Goal: Transaction & Acquisition: Download file/media

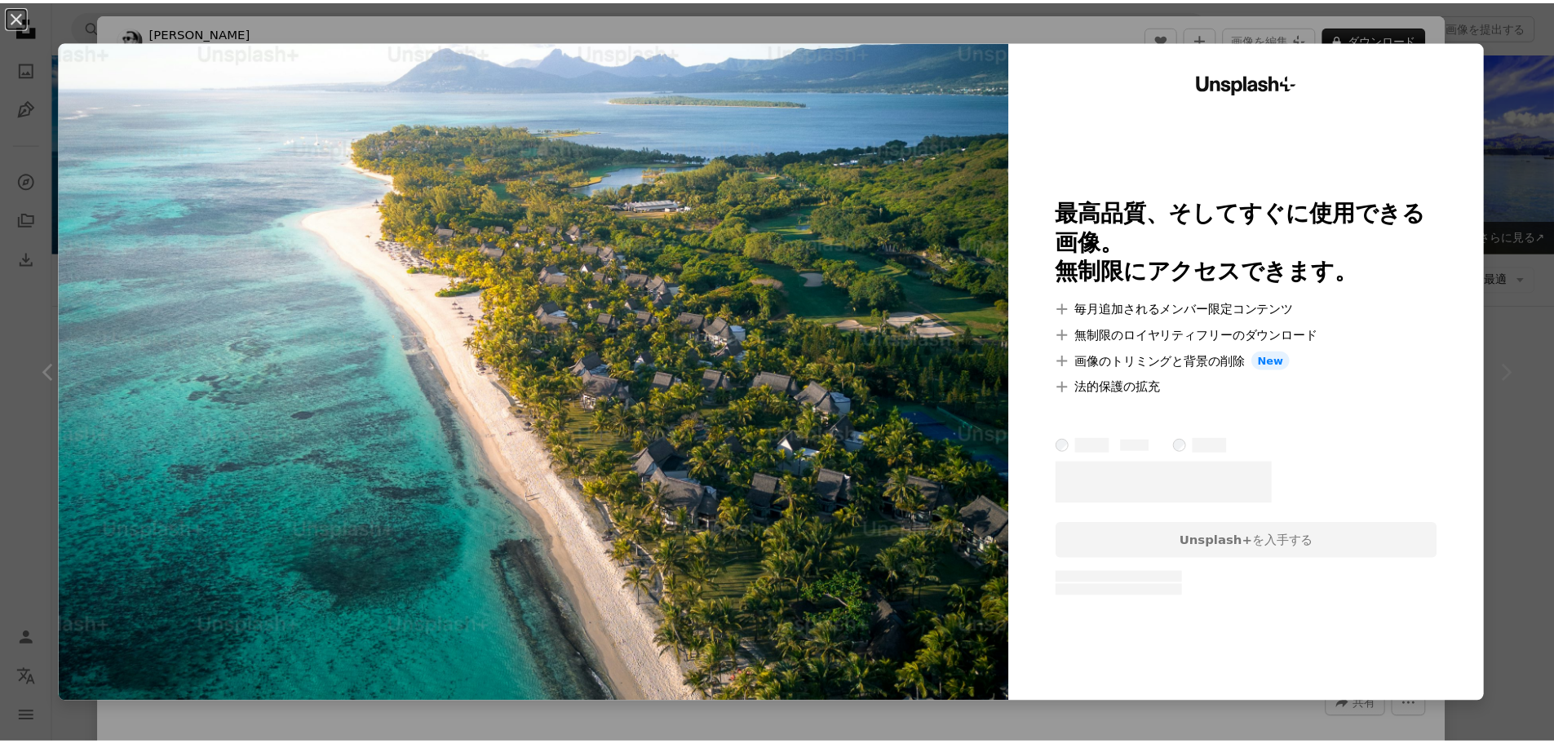
scroll to position [2447, 0]
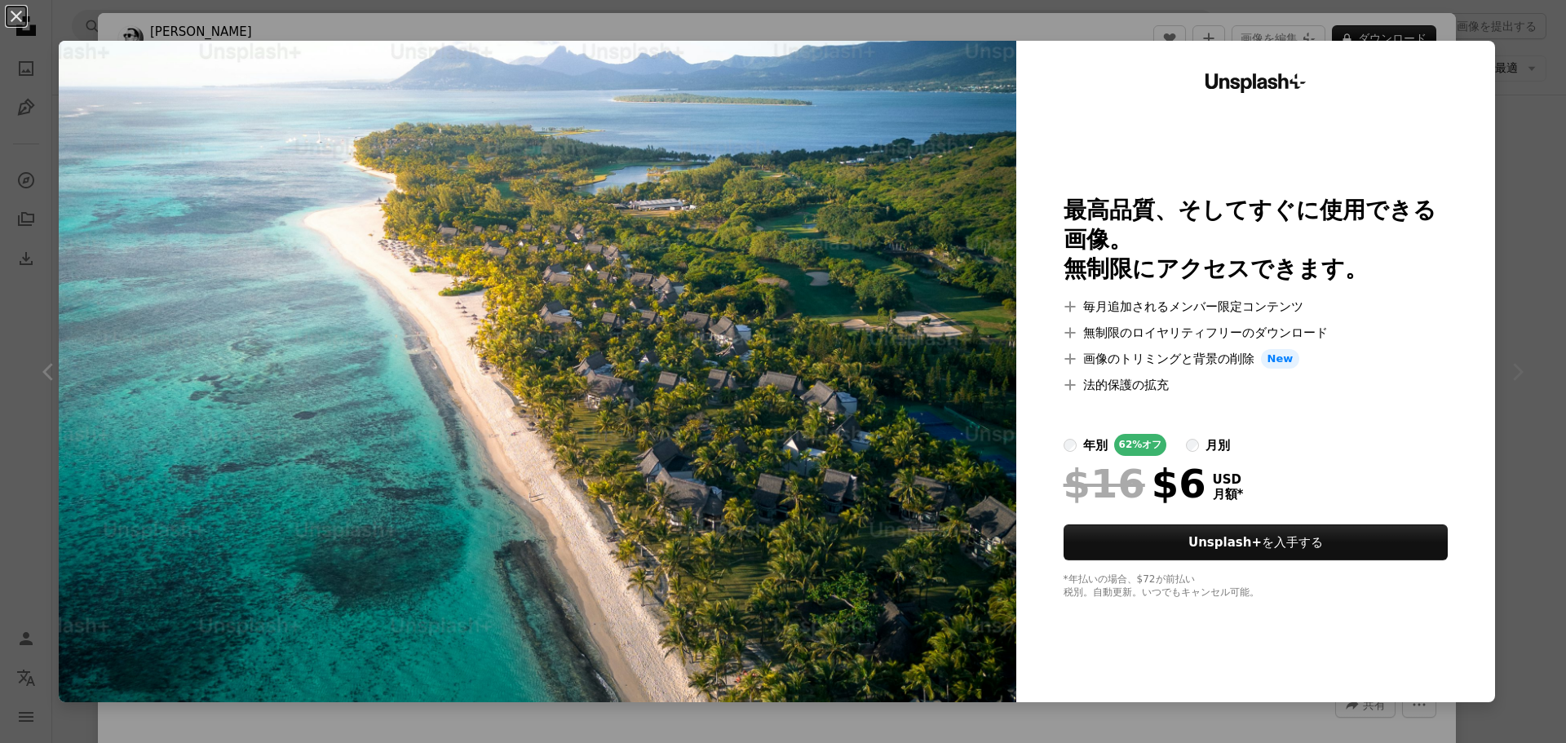
click at [1506, 134] on div "An X shape Unsplash+ 最高品質、そしてすぐに使用できる画像。 無制限にアクセスできます。 A plus sign 毎月追加されるメンバー限…" at bounding box center [783, 371] width 1566 height 743
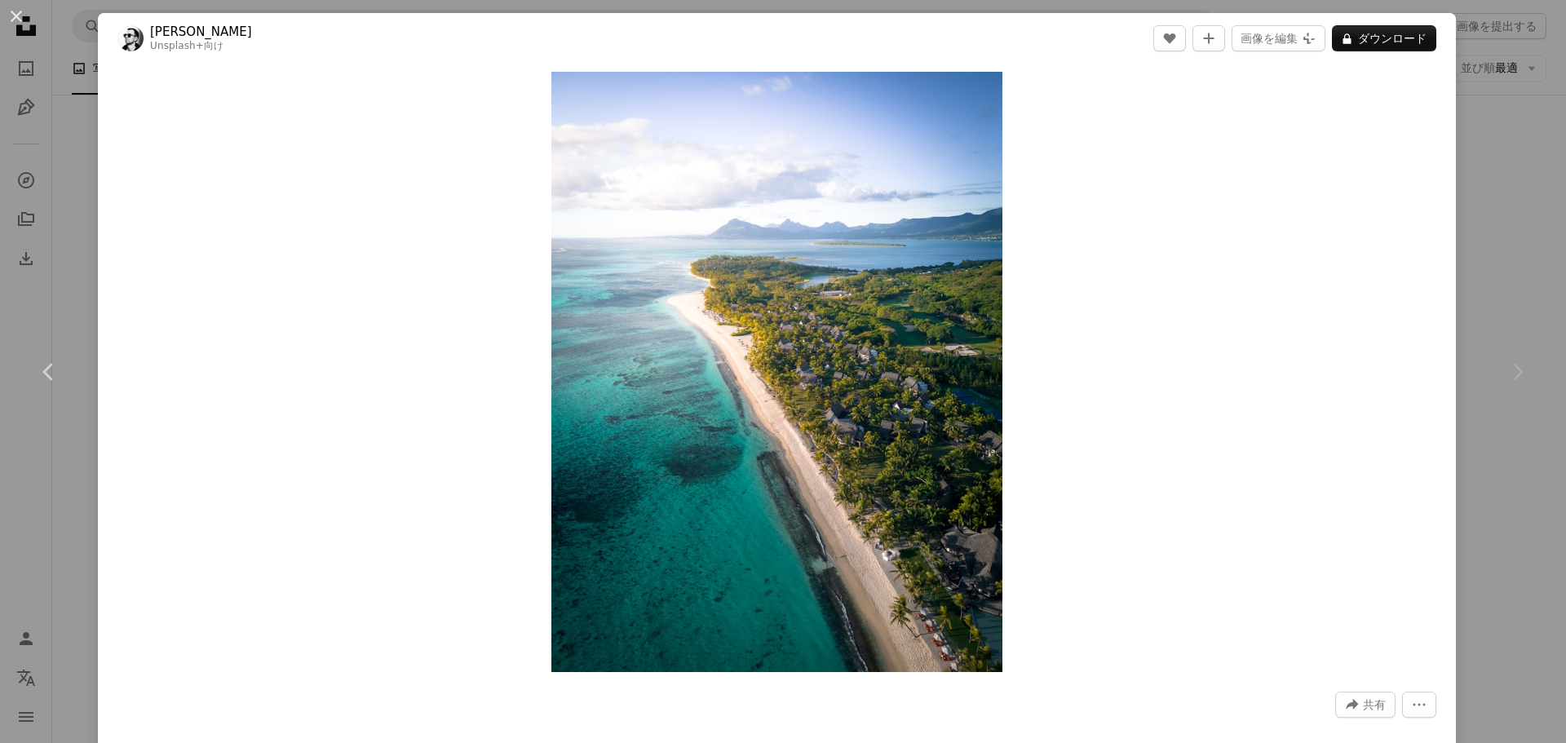
click at [1506, 134] on div "An X shape Chevron left Chevron right [PERSON_NAME] Unsplash+ 向け A heart A plus…" at bounding box center [783, 371] width 1566 height 743
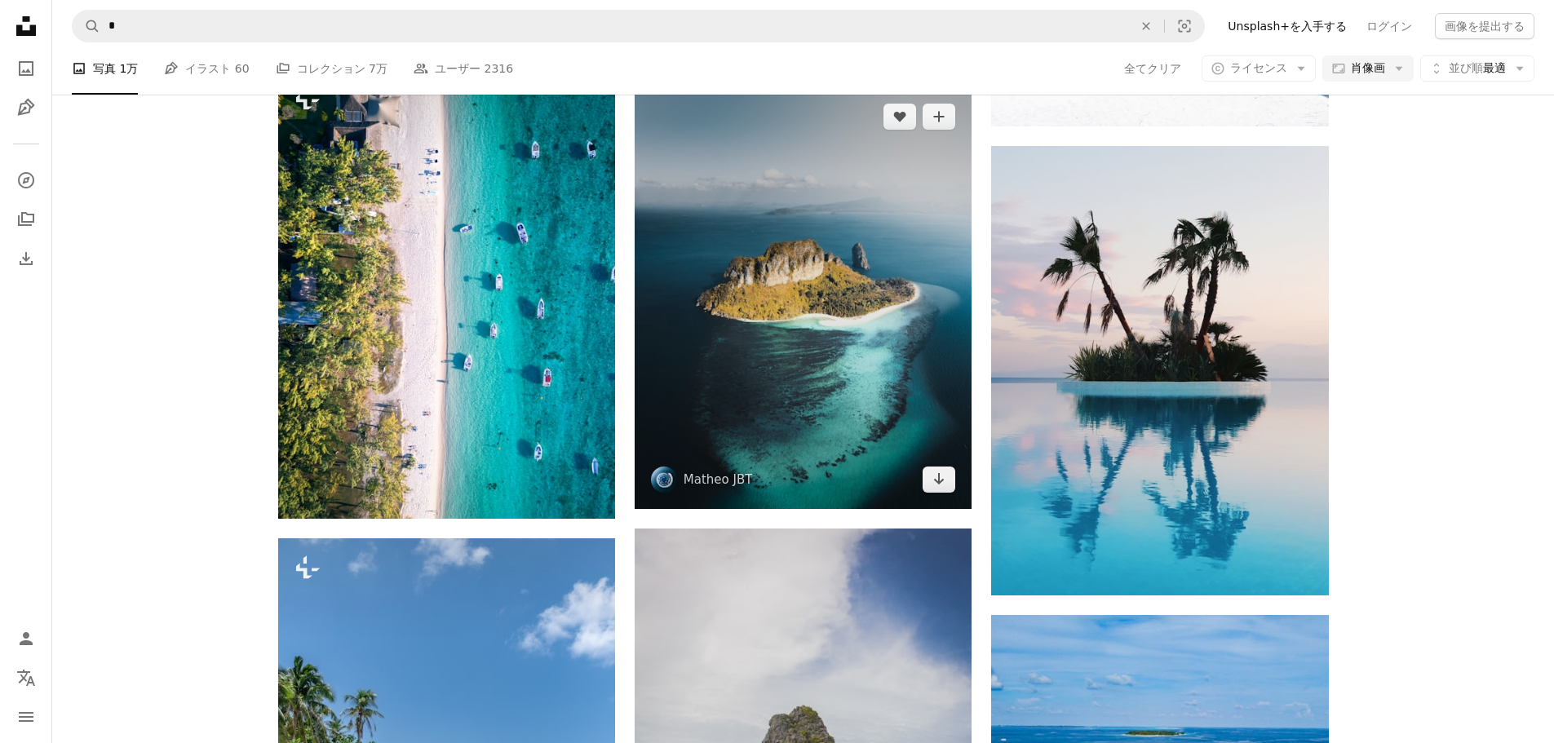
scroll to position [2284, 0]
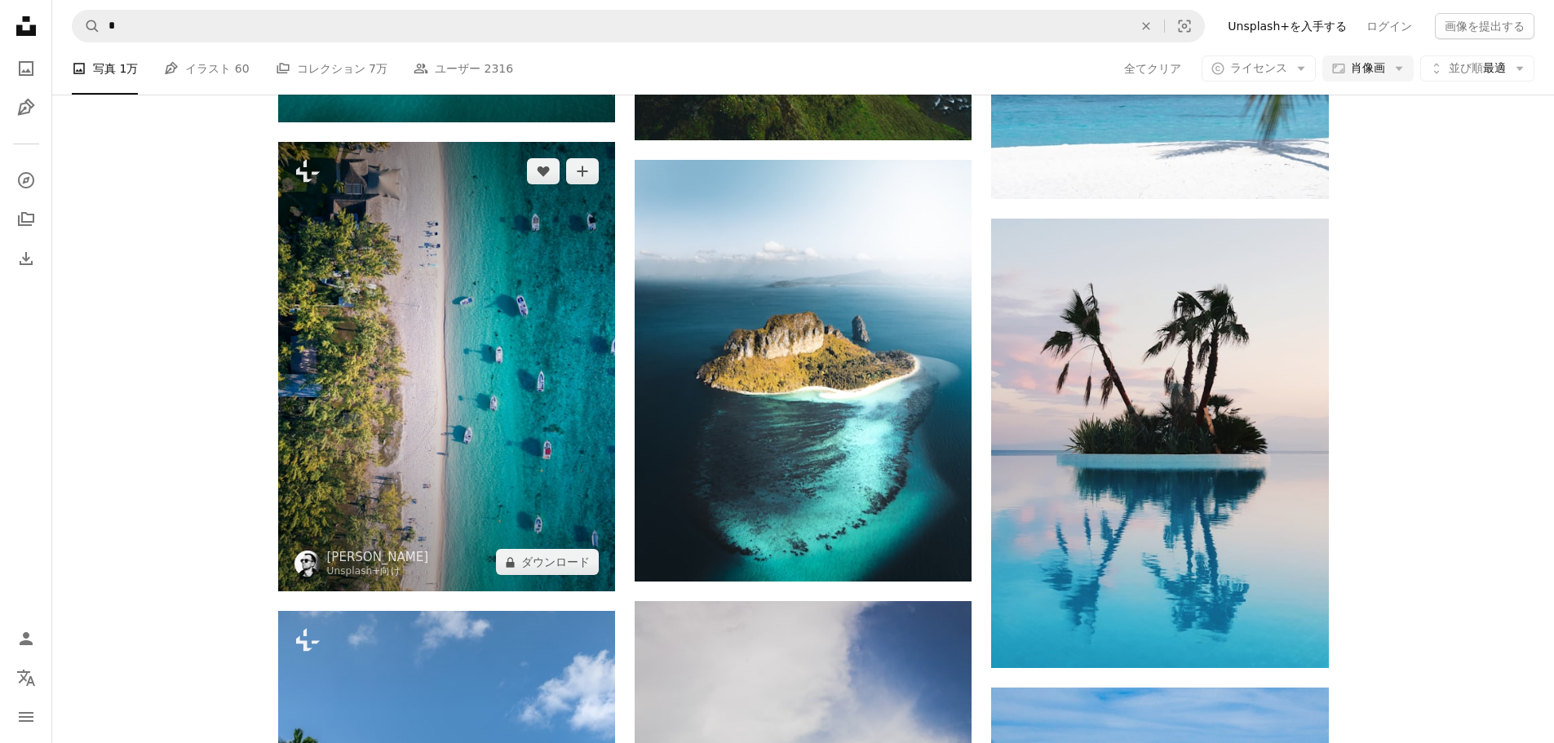
click at [393, 403] on img at bounding box center [446, 366] width 337 height 449
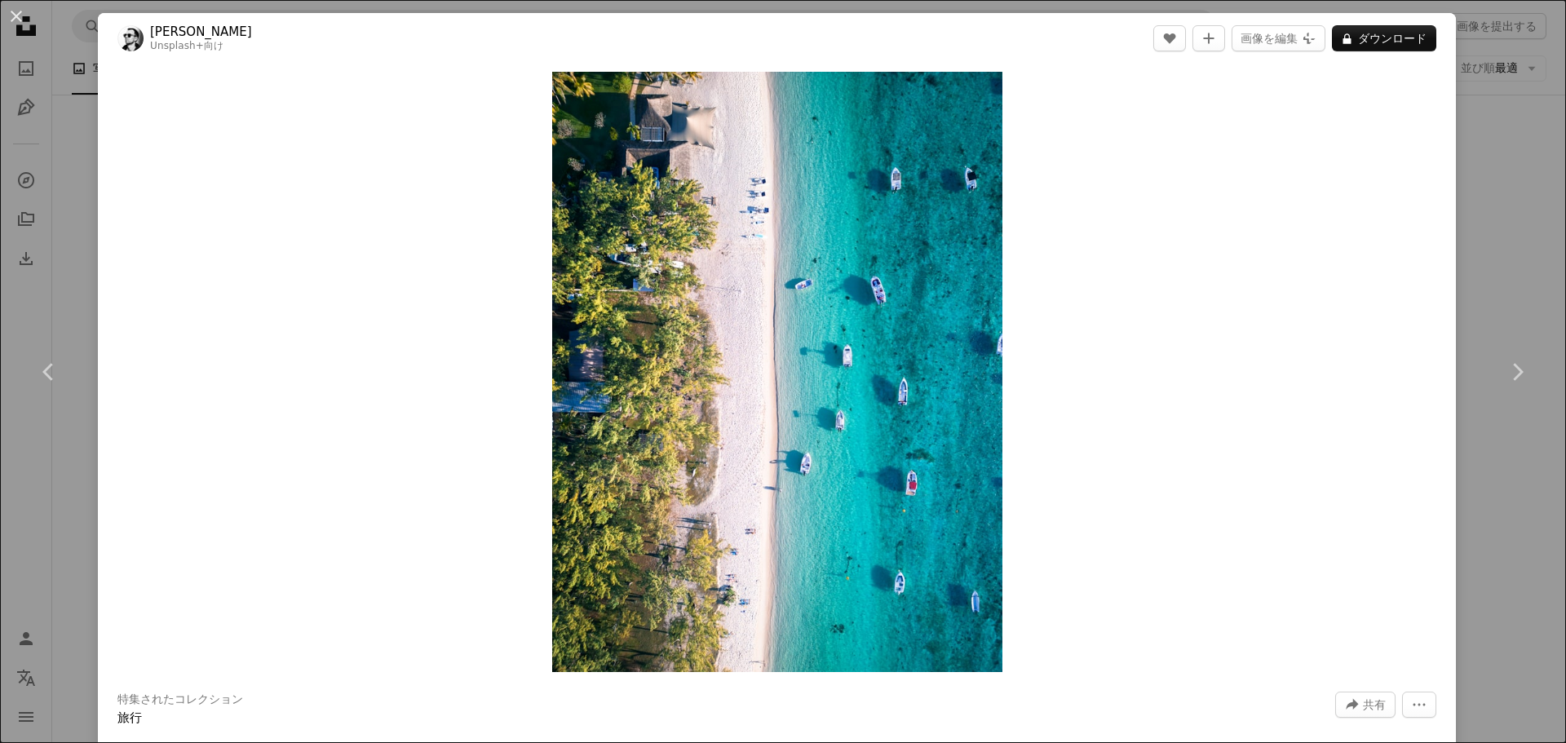
click at [1538, 229] on div "An X shape Chevron left Chevron right [PERSON_NAME] Unsplash+ 向け A heart A plus…" at bounding box center [783, 371] width 1566 height 743
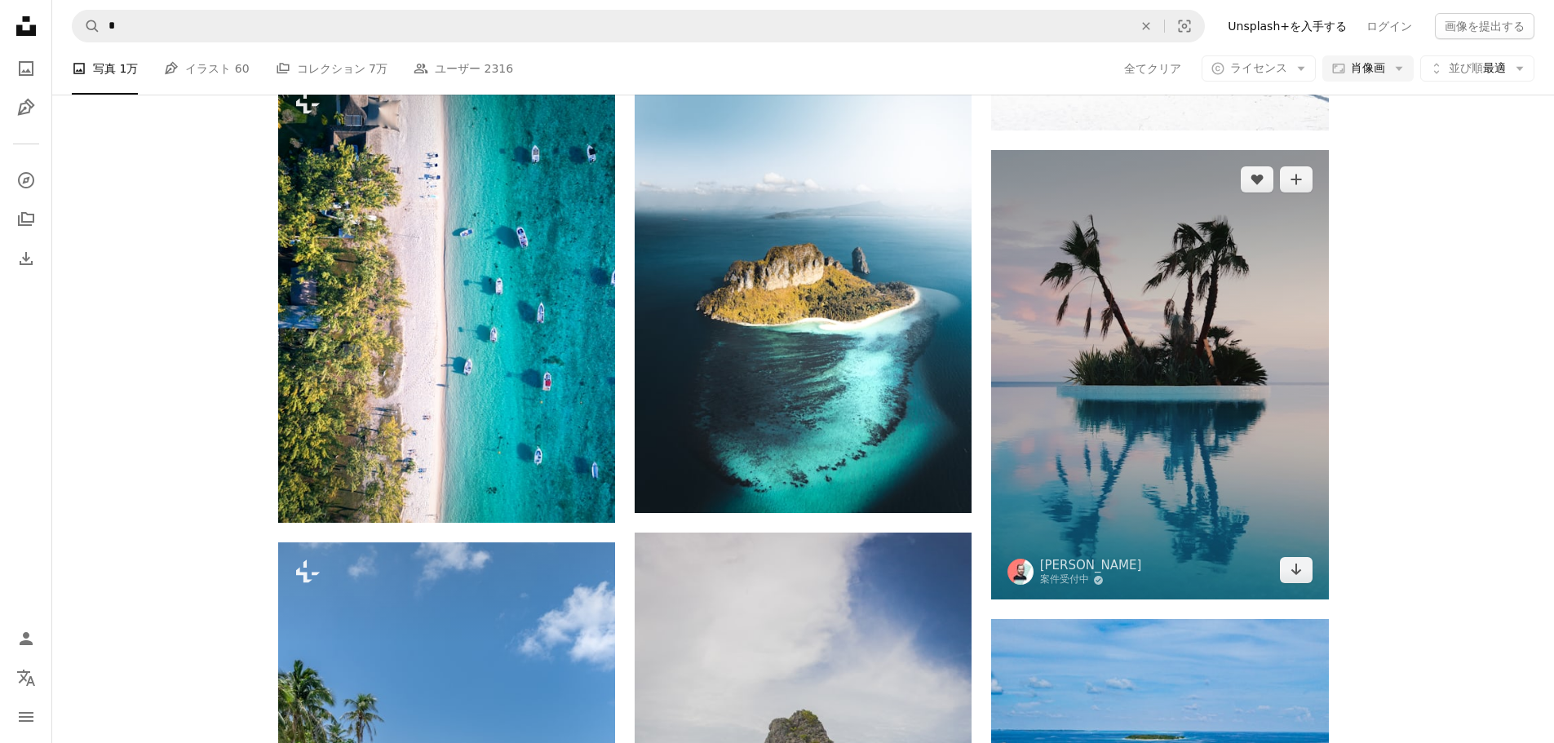
scroll to position [2529, 0]
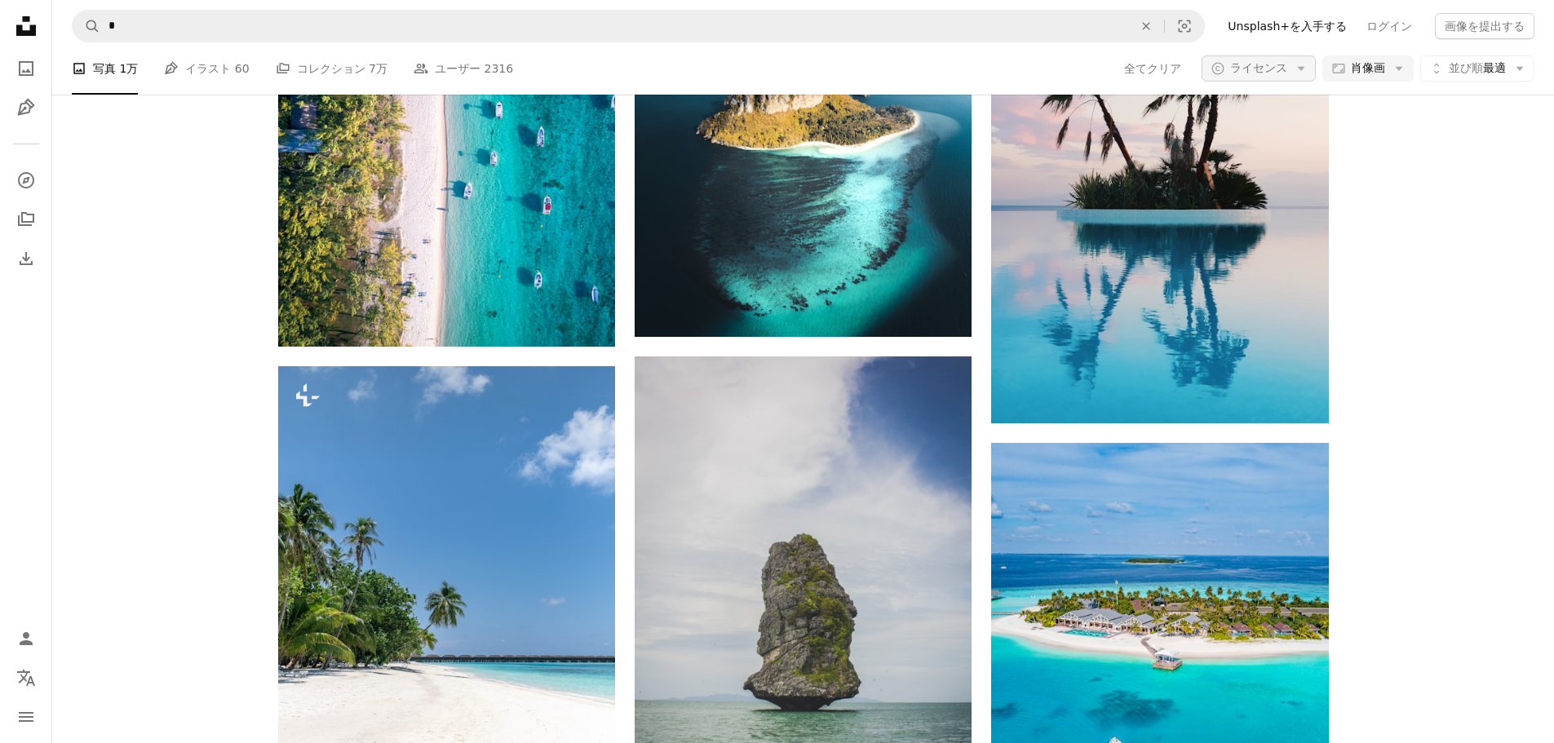
click at [1261, 65] on span "ライセンス" at bounding box center [1258, 67] width 57 height 13
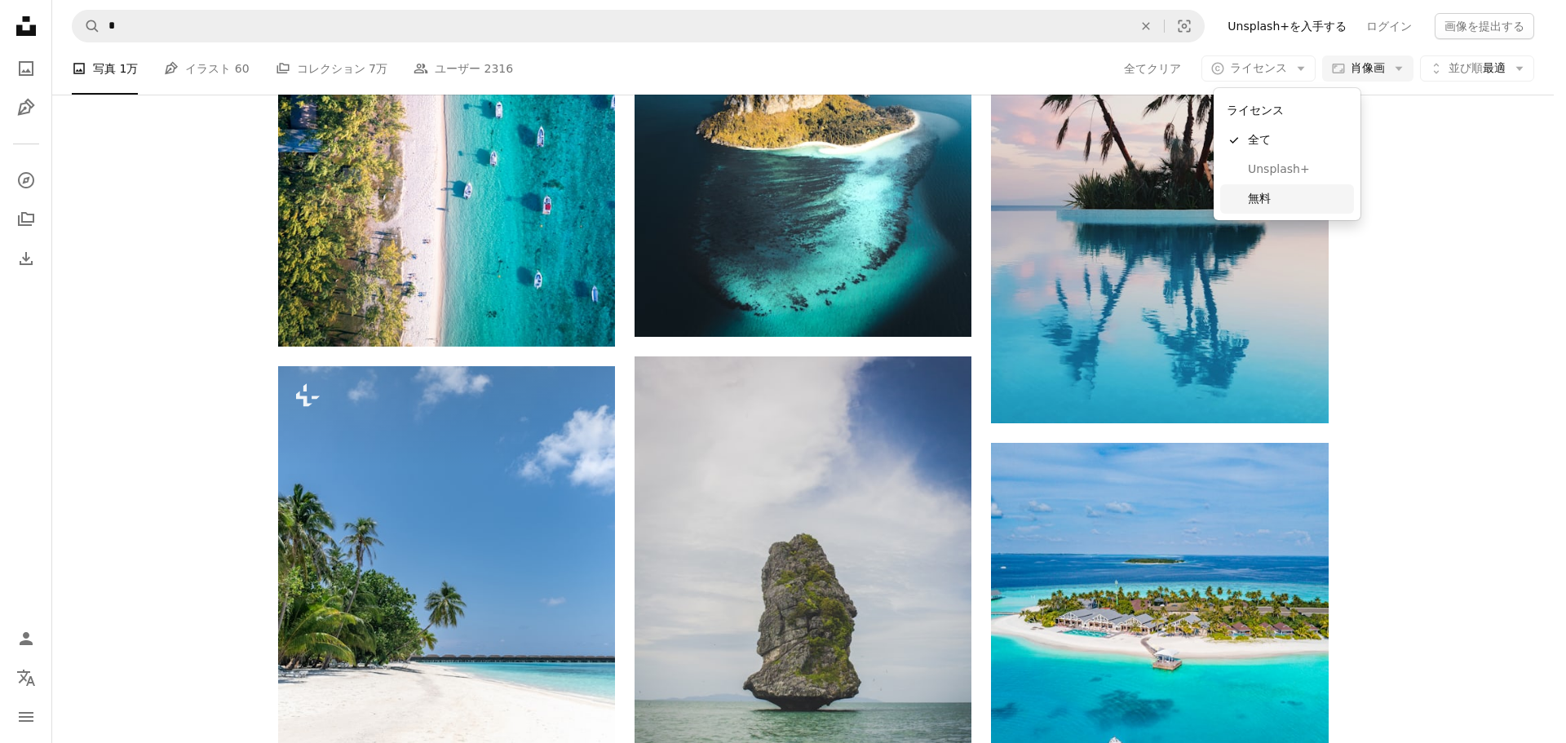
click at [1283, 201] on span "無料" at bounding box center [1298, 199] width 100 height 16
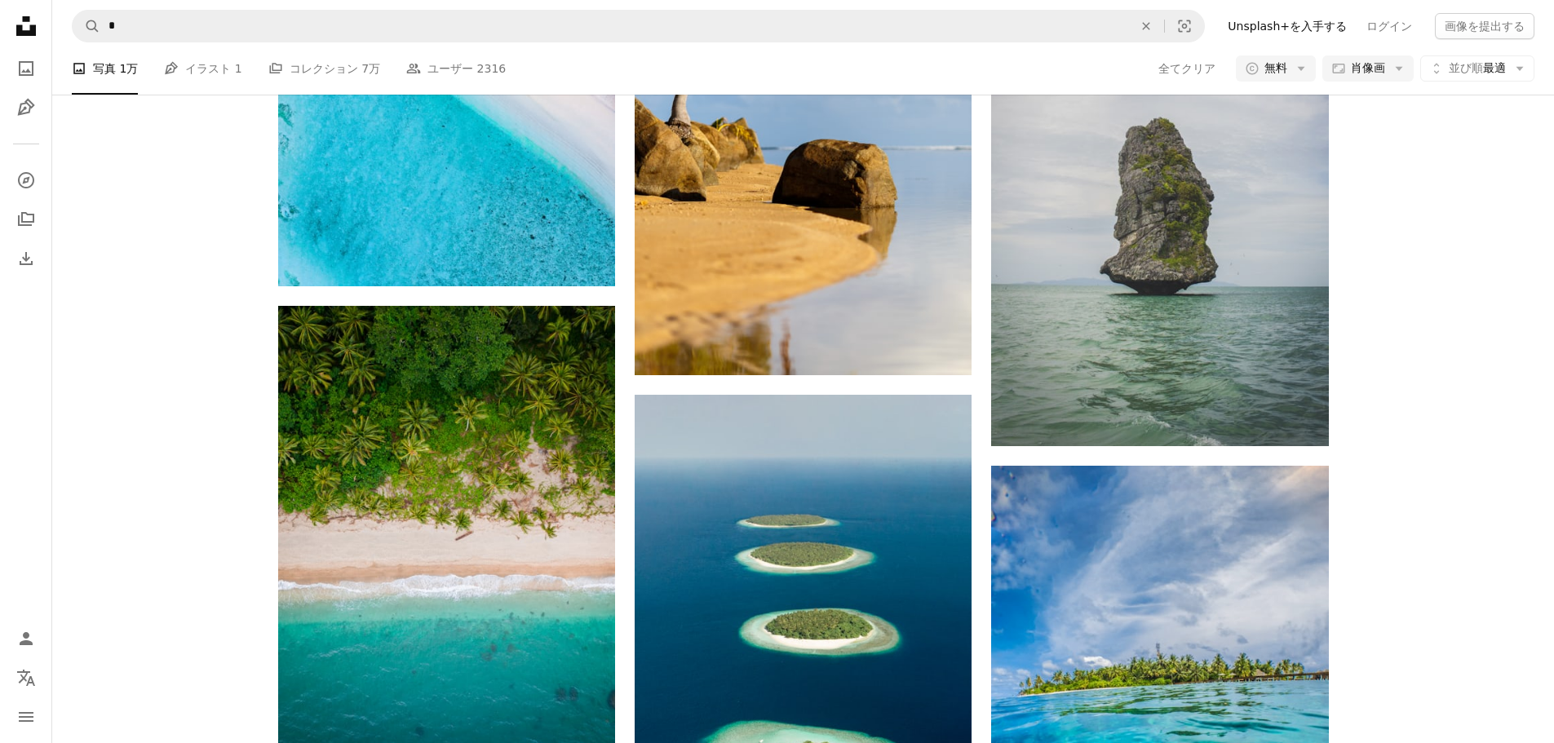
scroll to position [1795, 0]
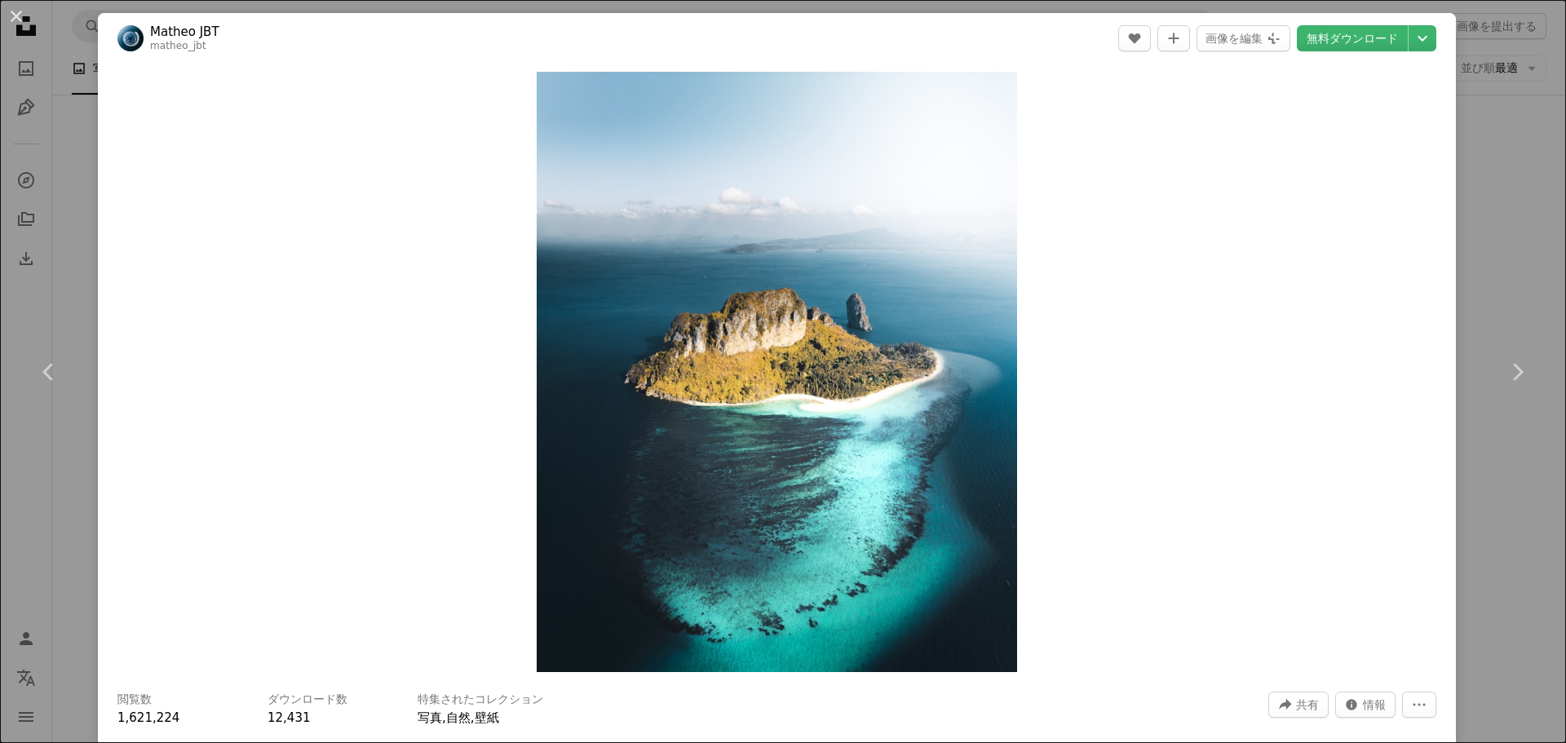
click at [1494, 228] on div "An X shape Chevron left Chevron right Matheo JBT matheo_jbt A heart A plus sign…" at bounding box center [783, 371] width 1566 height 743
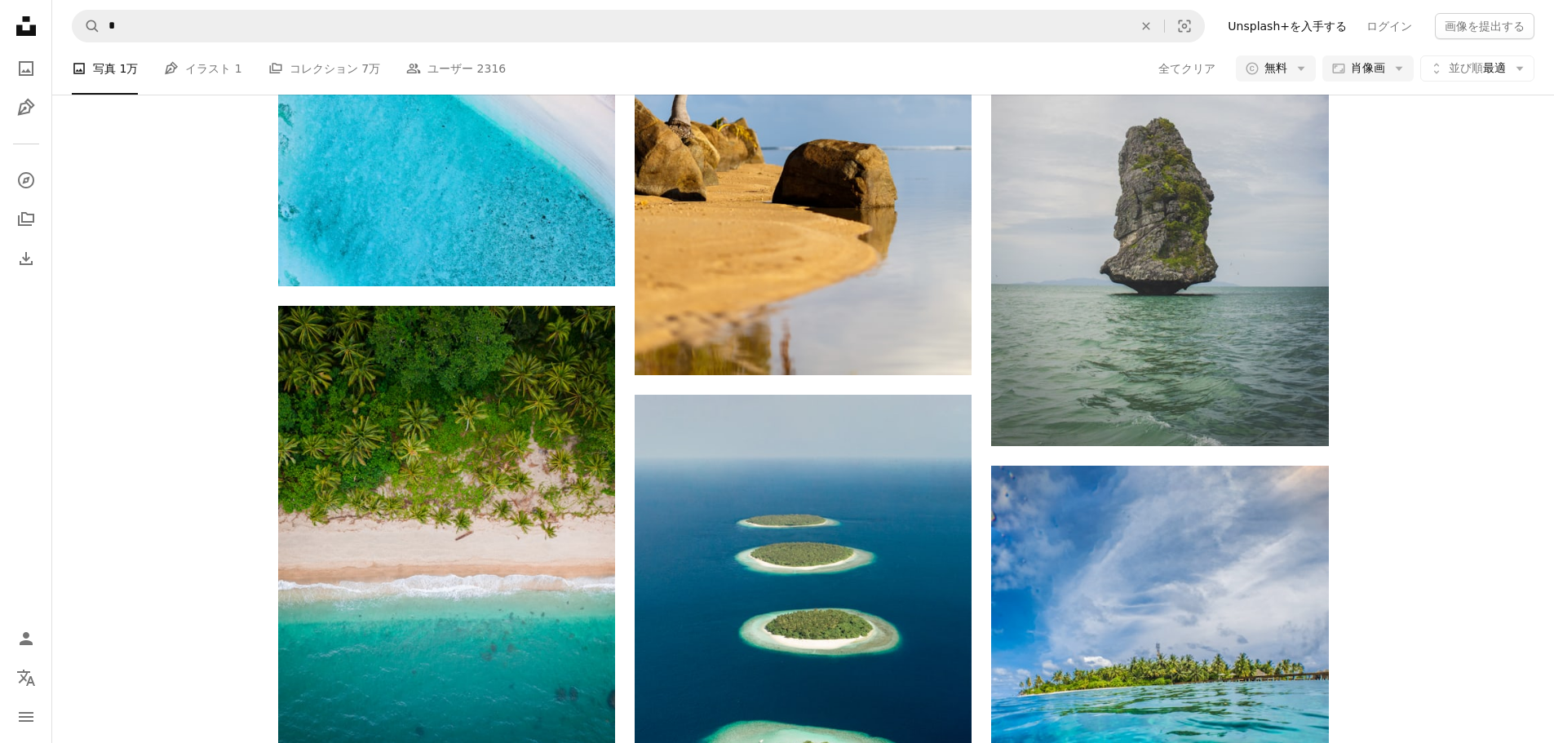
scroll to position [5139, 0]
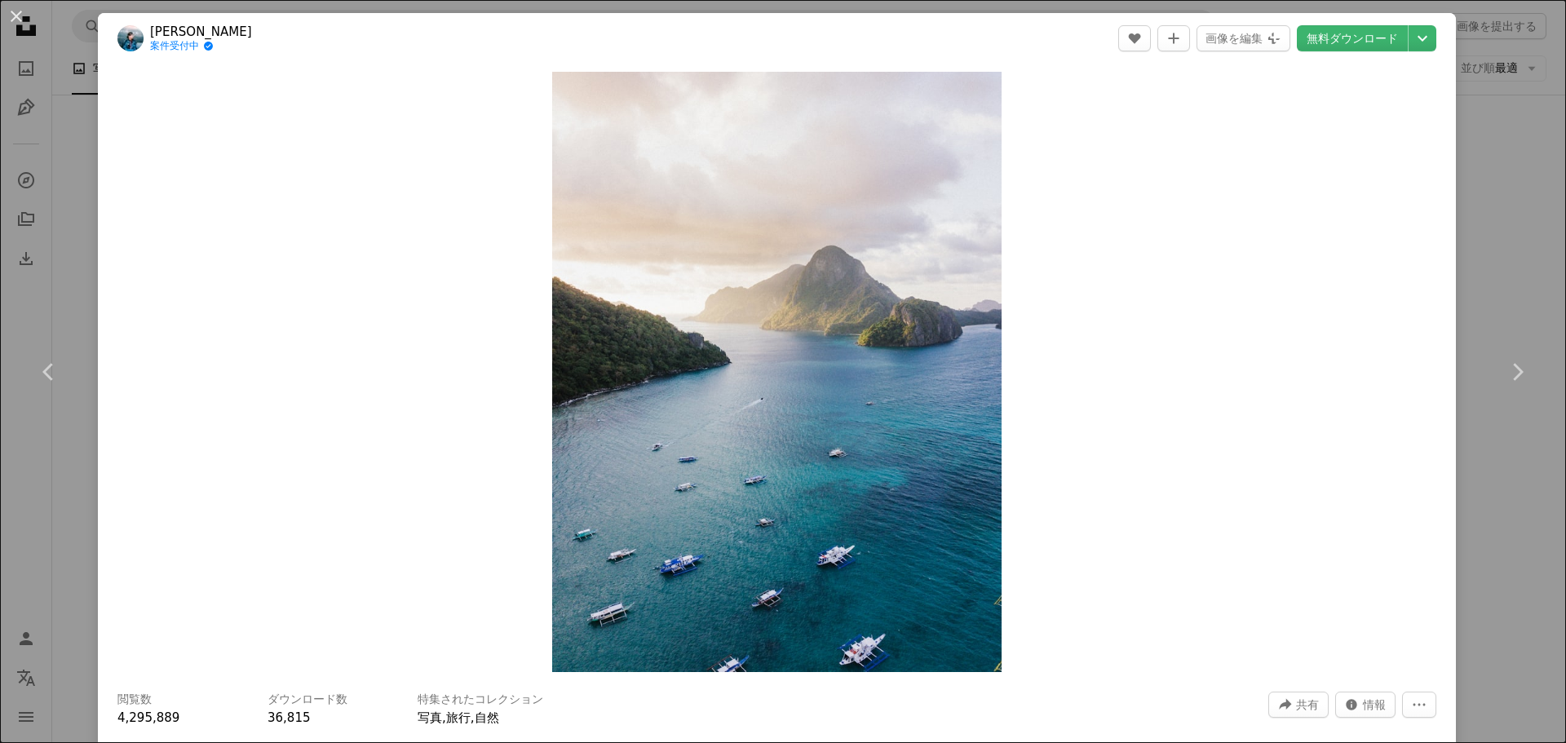
click at [1429, 40] on header "[PERSON_NAME] 案件受付中 A checkmark inside of a circle A heart A plus sign 画像を編集 Pl…" at bounding box center [777, 38] width 1358 height 51
click at [1418, 39] on icon "ダウンロードサイズを選択してください" at bounding box center [1423, 39] width 10 height 6
click at [1344, 148] on link "L ( 2400 x 3201 )" at bounding box center [1356, 137] width 189 height 29
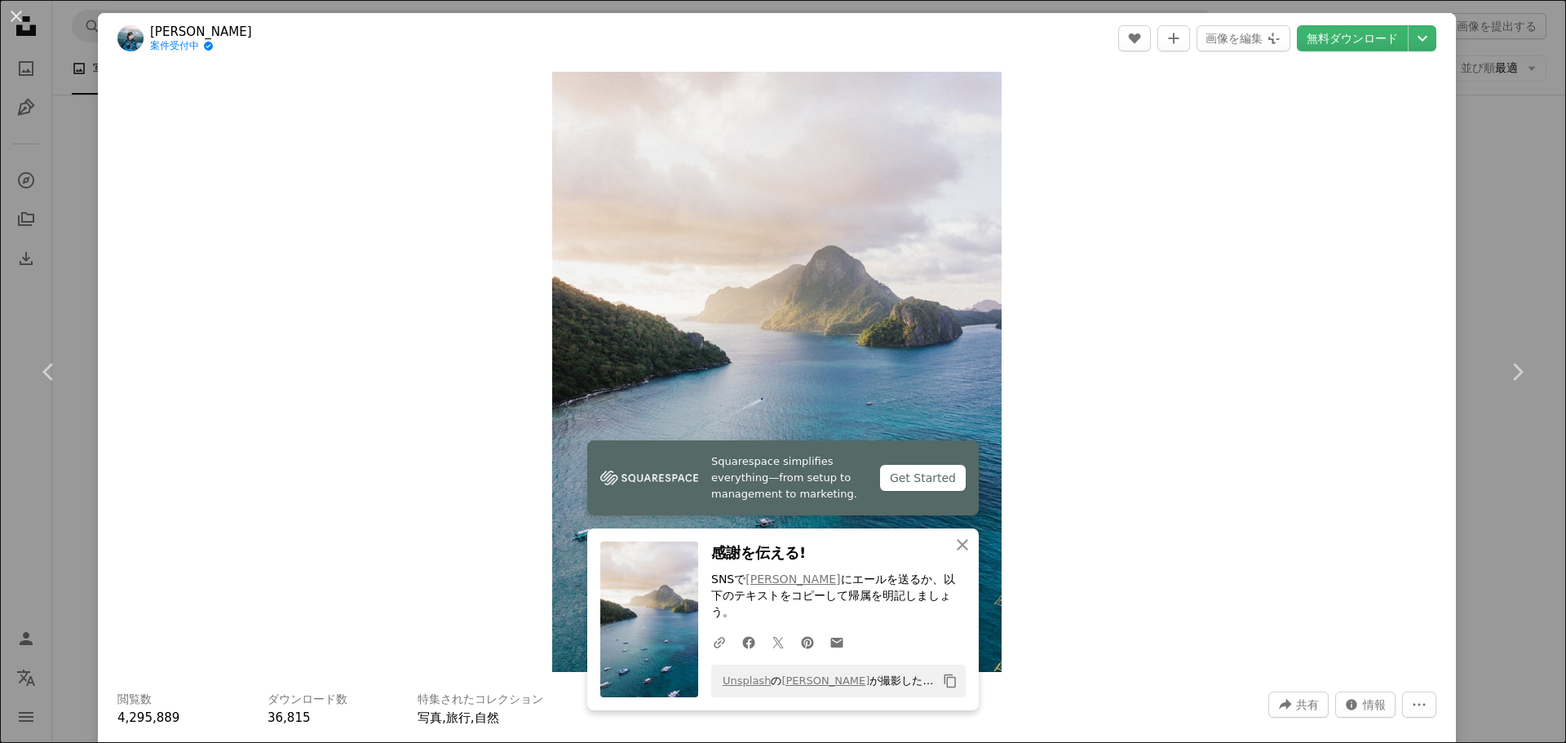
click at [1461, 184] on div "An X shape Chevron left Chevron right Squarespace simplifies everything—from se…" at bounding box center [783, 371] width 1566 height 743
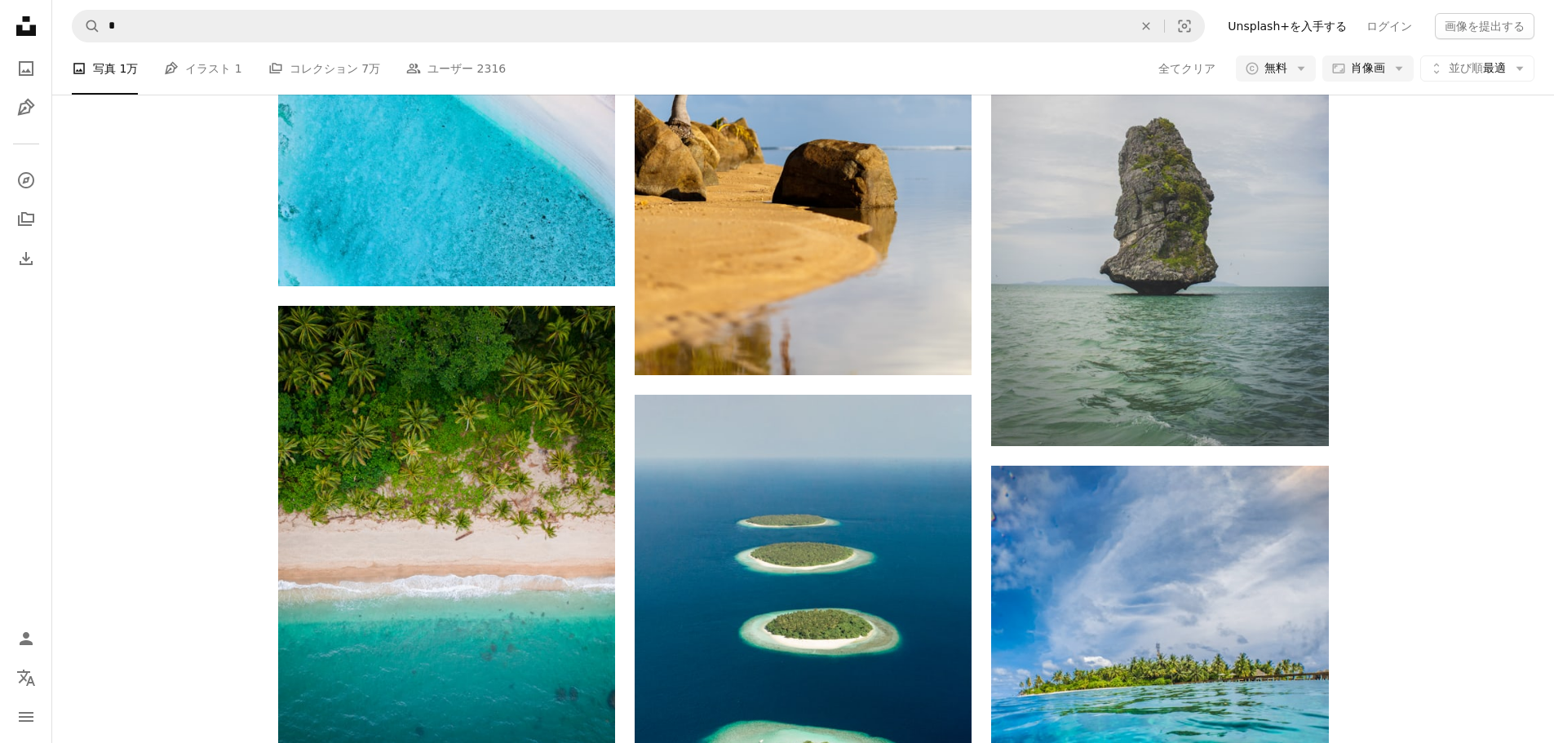
scroll to position [5302, 0]
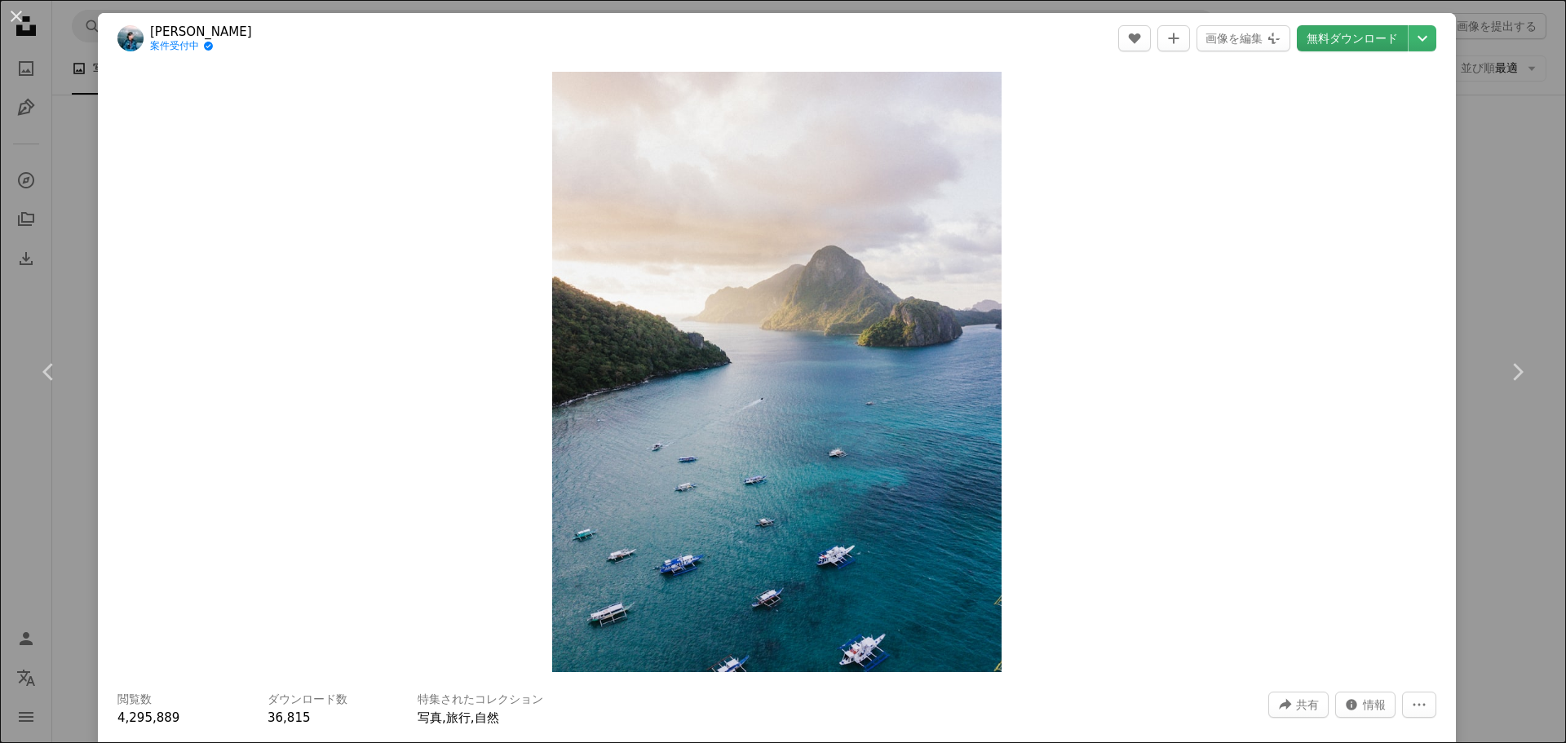
click at [1377, 45] on link "無料ダウンロード" at bounding box center [1352, 38] width 111 height 26
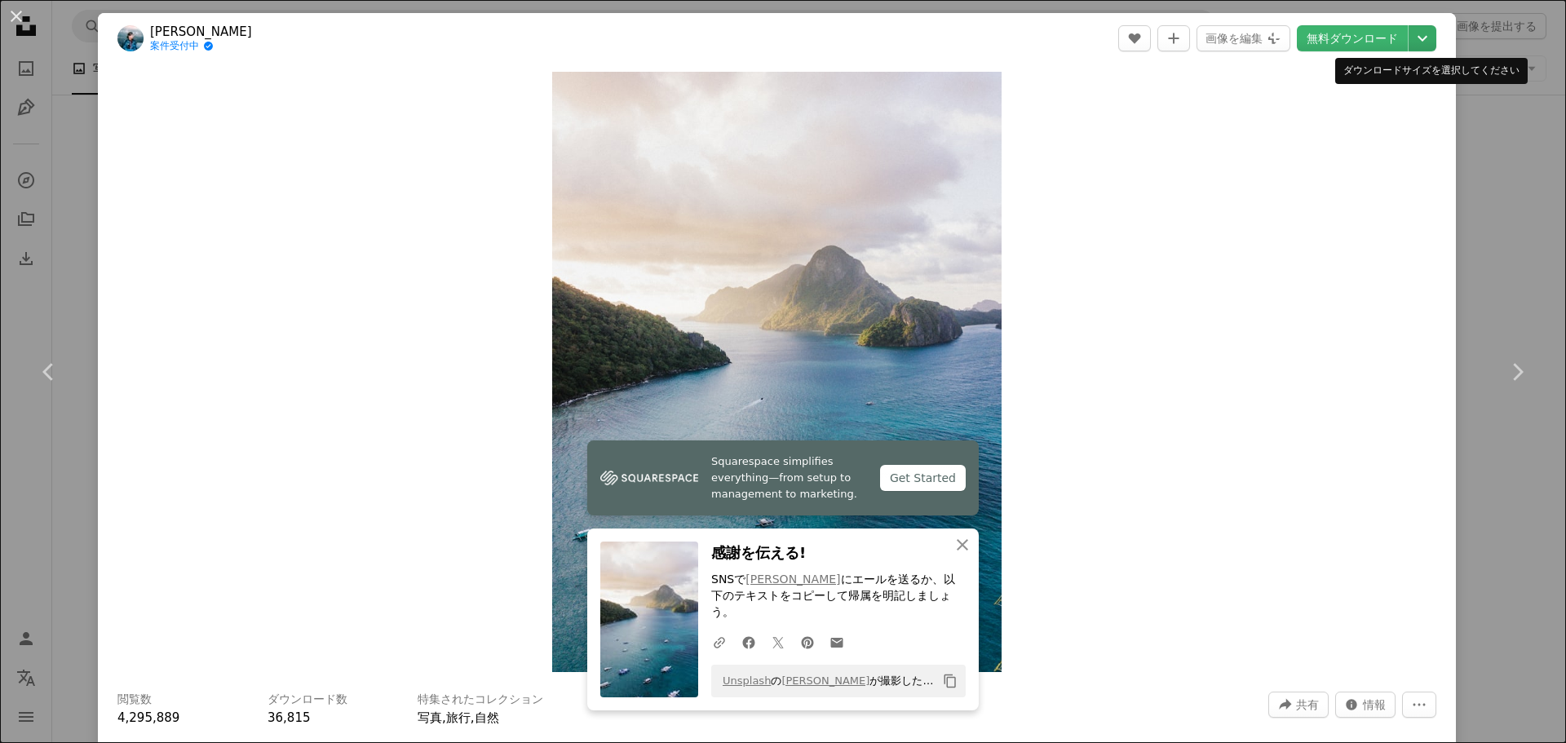
click at [1414, 46] on icon "Chevron down" at bounding box center [1423, 39] width 26 height 20
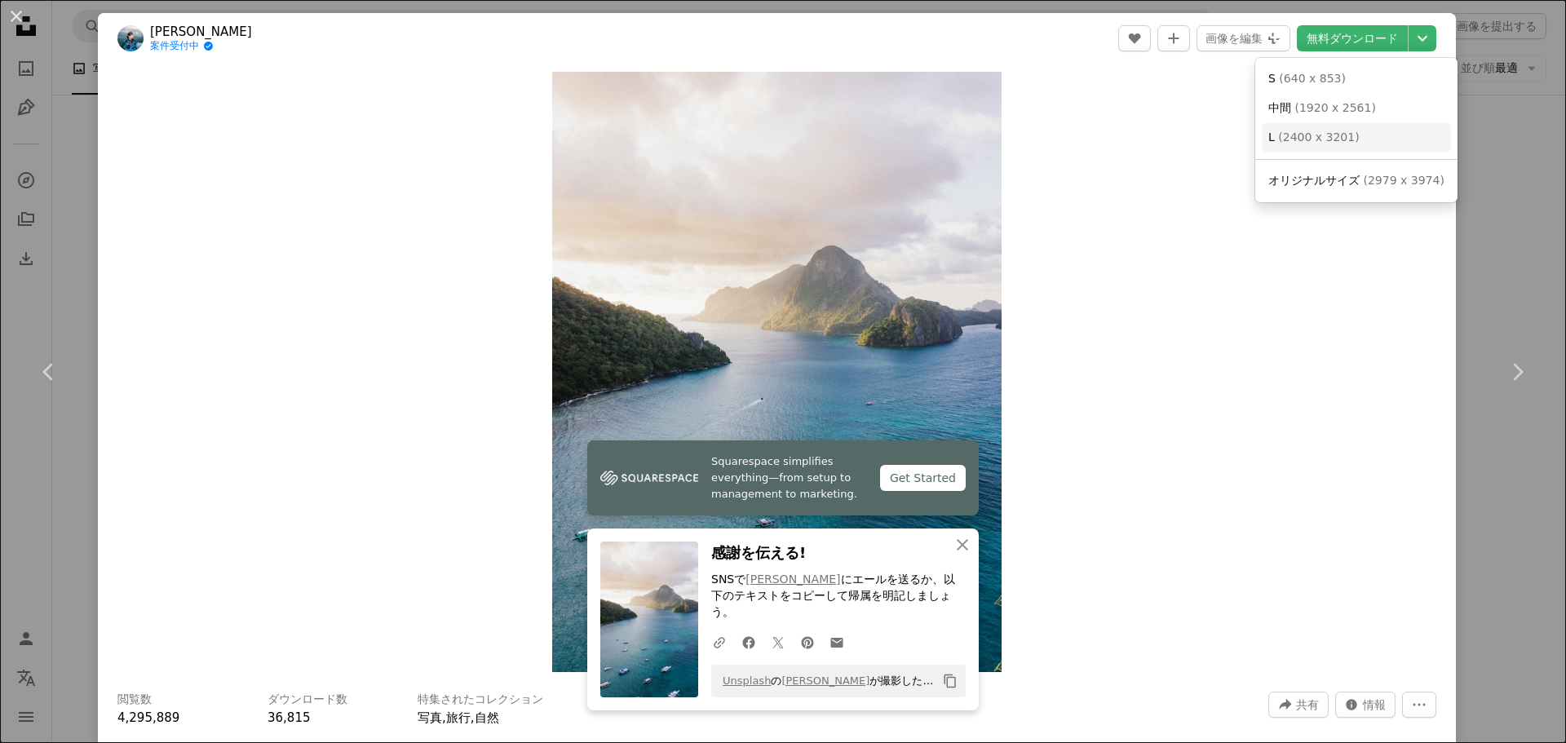
click at [1360, 114] on span "( 1920 x 2561 )" at bounding box center [1335, 107] width 81 height 13
click at [12, 14] on button "An X shape" at bounding box center [17, 17] width 20 height 20
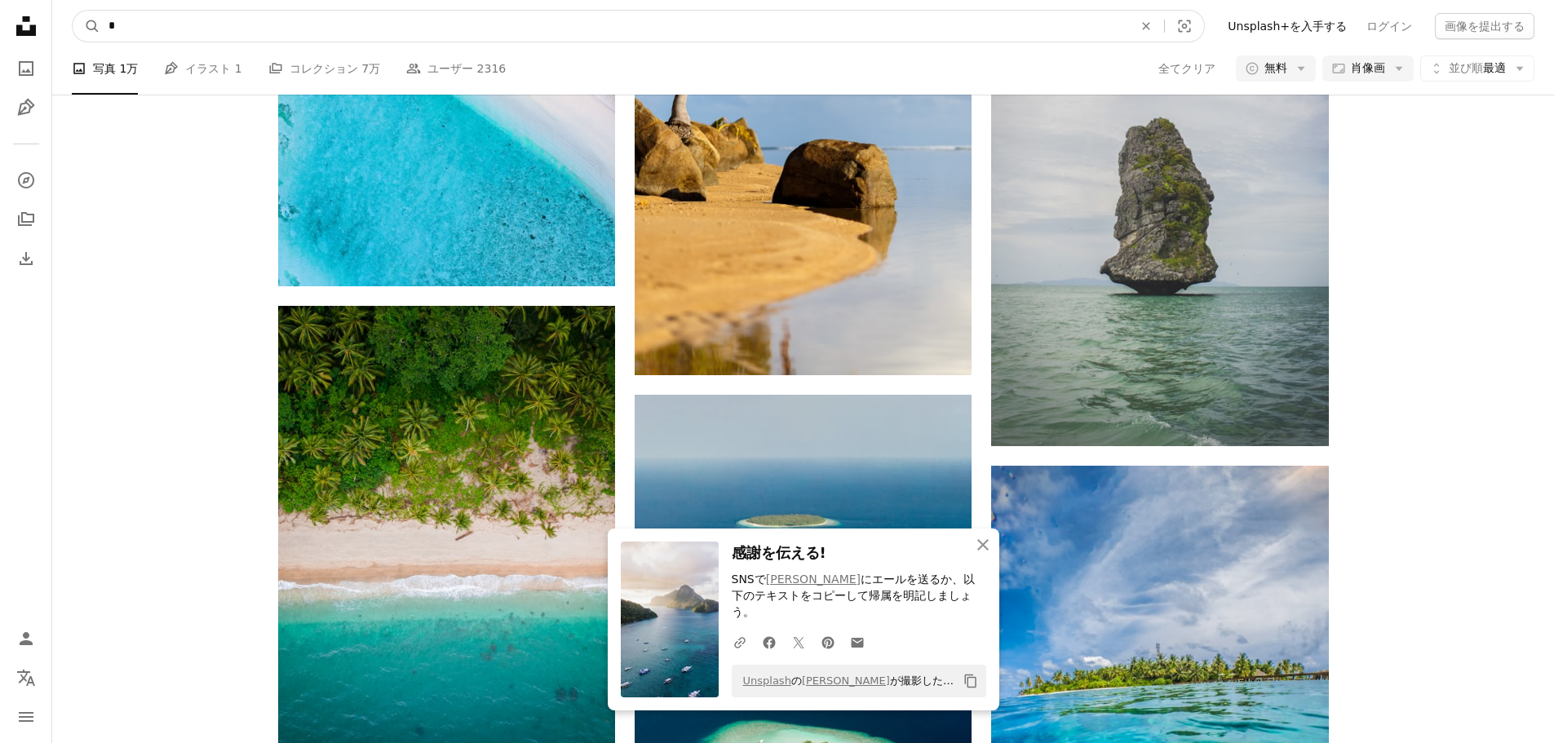
drag, startPoint x: 129, startPoint y: 29, endPoint x: 68, endPoint y: 25, distance: 61.3
click at [68, 25] on nav "A magnifying glass * An X shape Visual search Filters Unsplash+を入手する ログイン 画像を提出…" at bounding box center [803, 26] width 1502 height 52
click at [285, 35] on input "*" at bounding box center [614, 26] width 1028 height 31
paste input "******"
type input "*******"
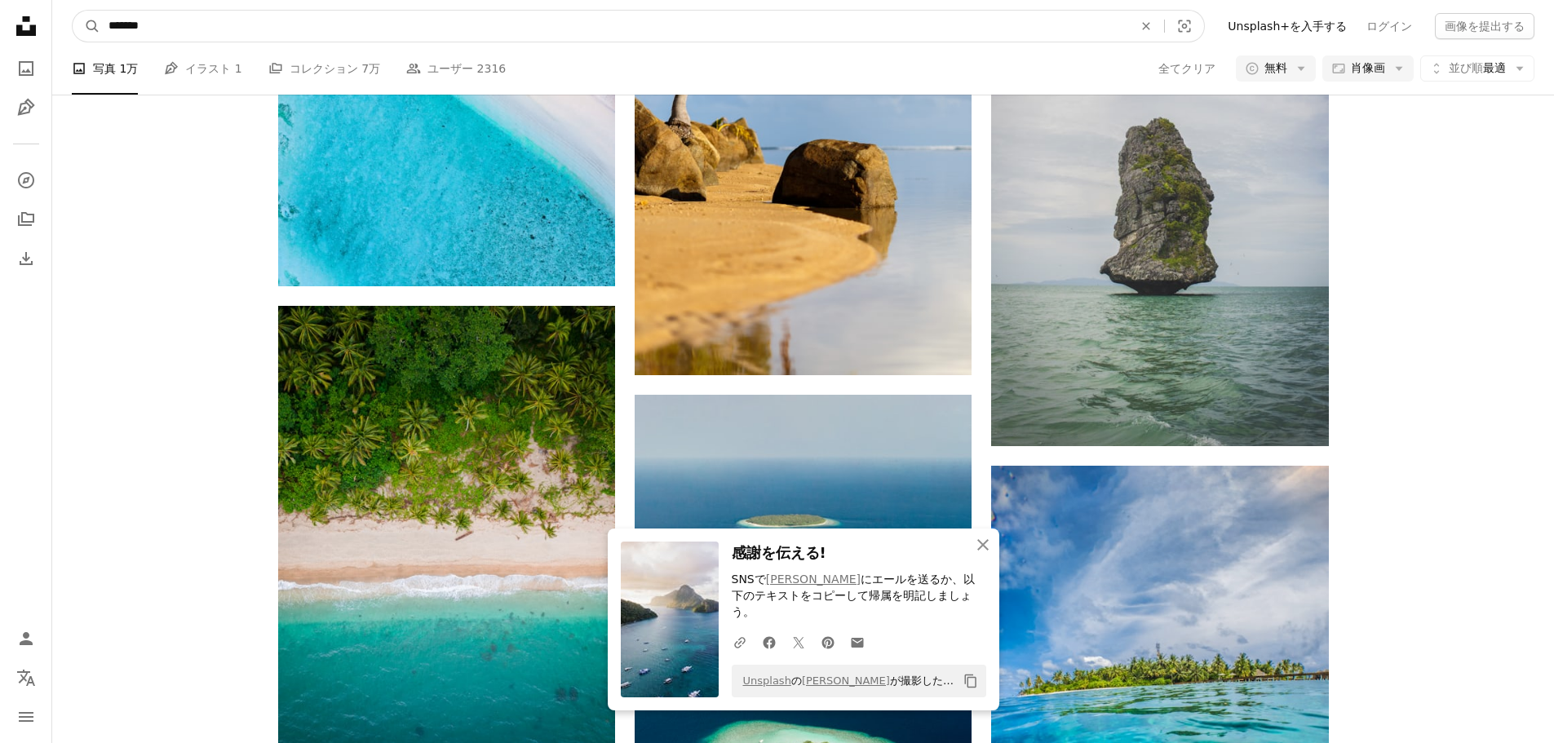
click at [73, 11] on button "A magnifying glass" at bounding box center [87, 26] width 28 height 31
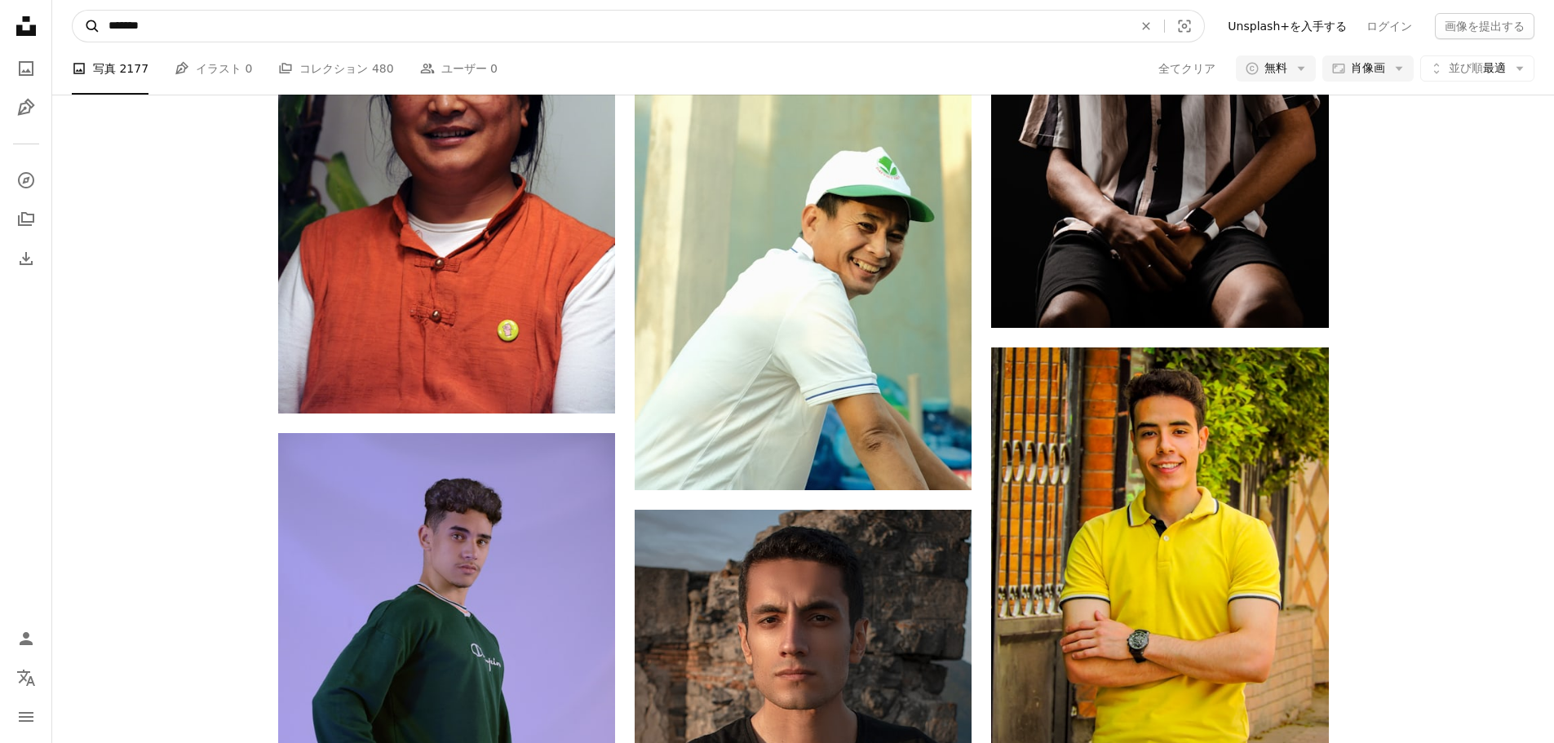
drag, startPoint x: 119, startPoint y: 34, endPoint x: 91, endPoint y: 31, distance: 27.9
click at [91, 31] on form "A magnifying glass ******* An X shape Visual search" at bounding box center [638, 26] width 1133 height 33
type input "*****"
click at [73, 11] on button "A magnifying glass" at bounding box center [87, 26] width 28 height 31
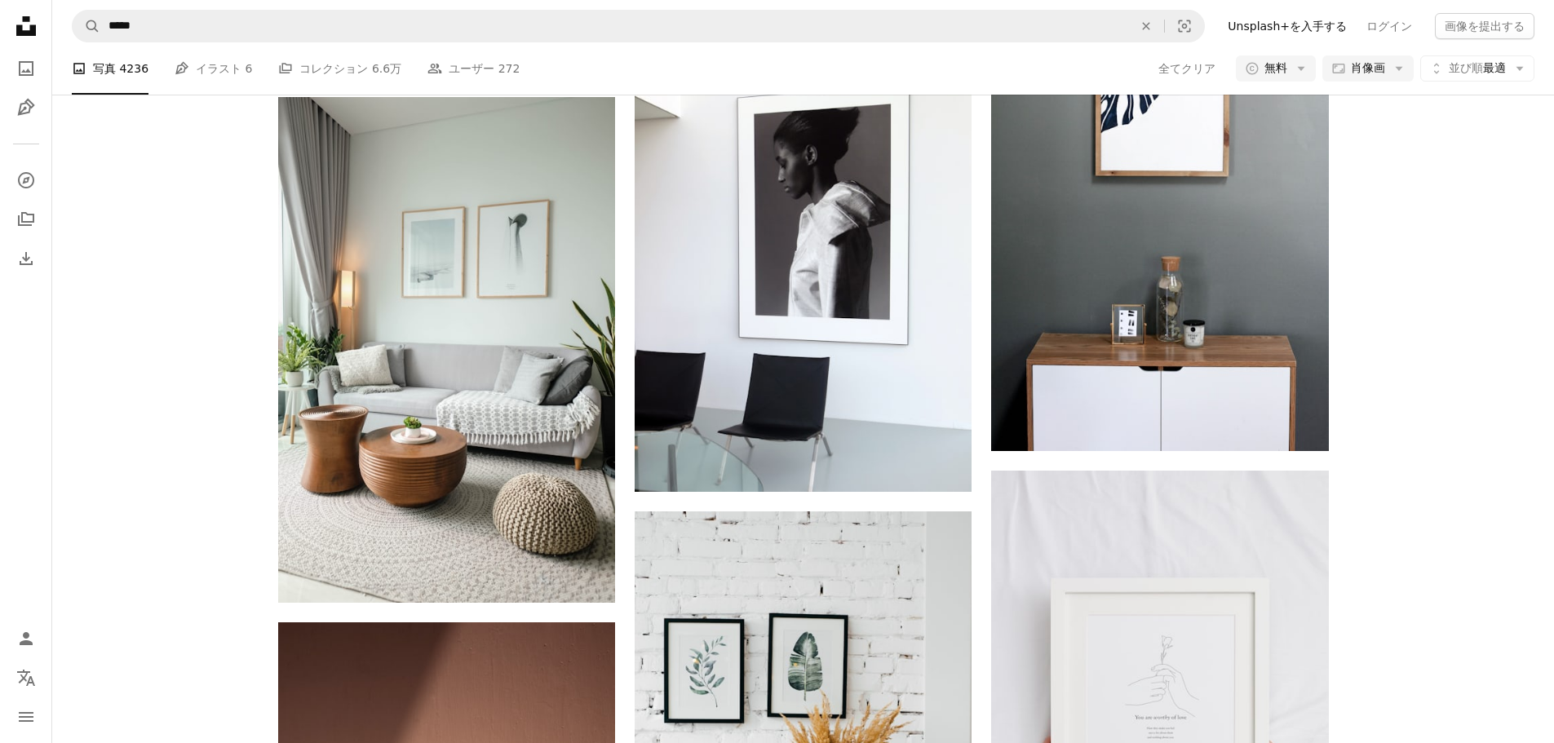
scroll to position [4590, 0]
